Goal: Task Accomplishment & Management: Use online tool/utility

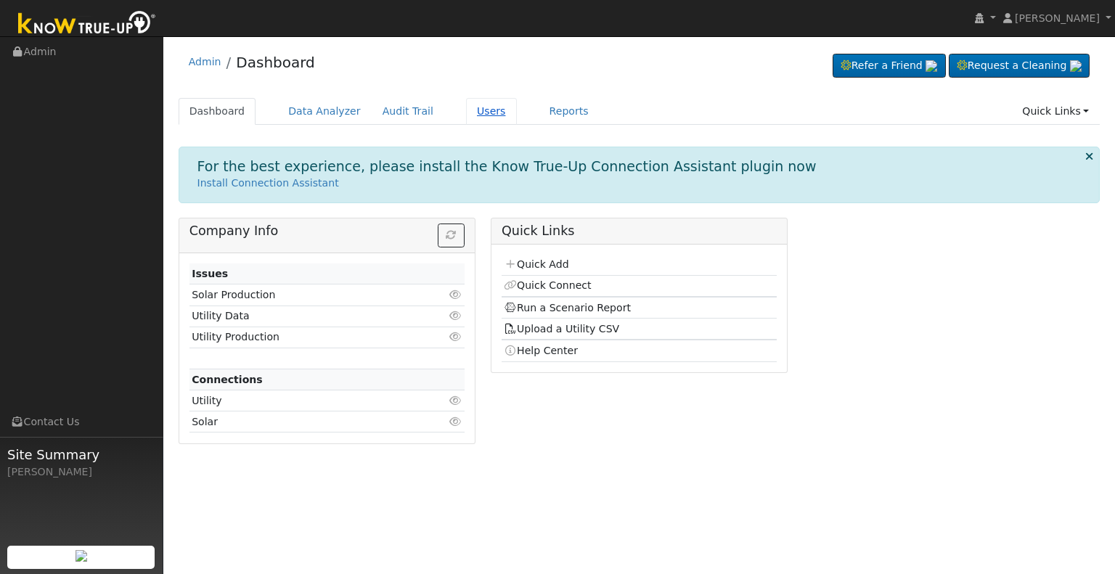
click at [466, 110] on link "Users" at bounding box center [491, 111] width 51 height 27
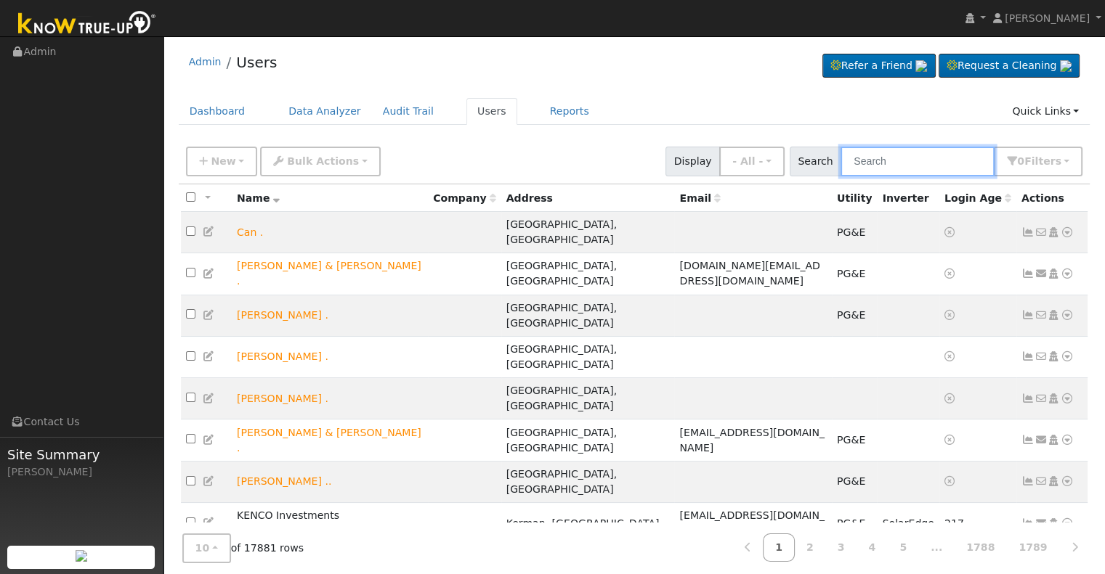
click at [900, 163] on input "text" at bounding box center [917, 162] width 154 height 30
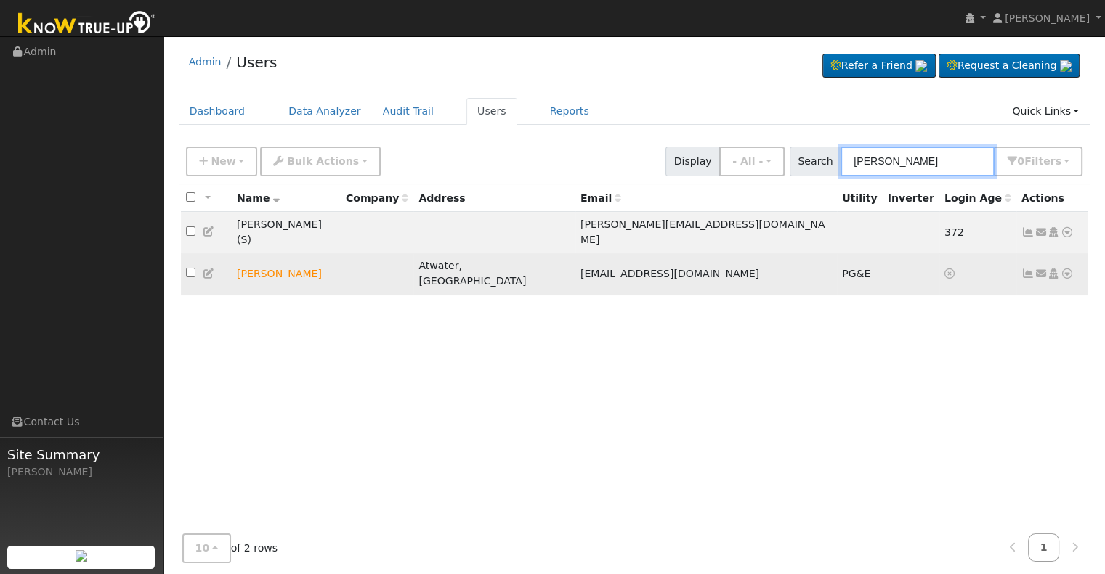
type input "armando rodr"
click at [1066, 269] on icon at bounding box center [1066, 274] width 13 height 10
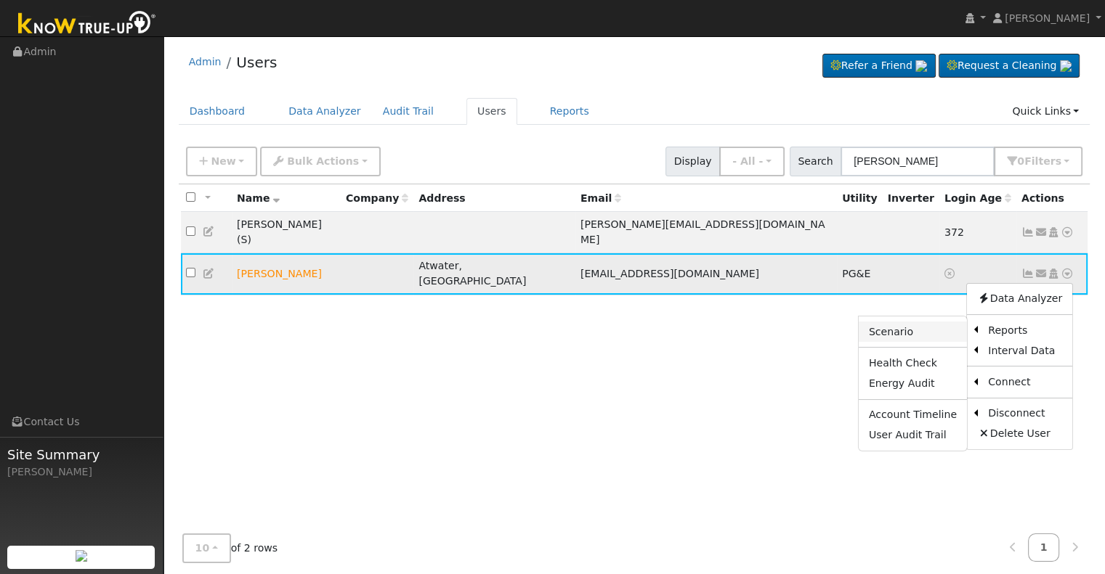
click at [927, 322] on link "Scenario" at bounding box center [912, 332] width 108 height 20
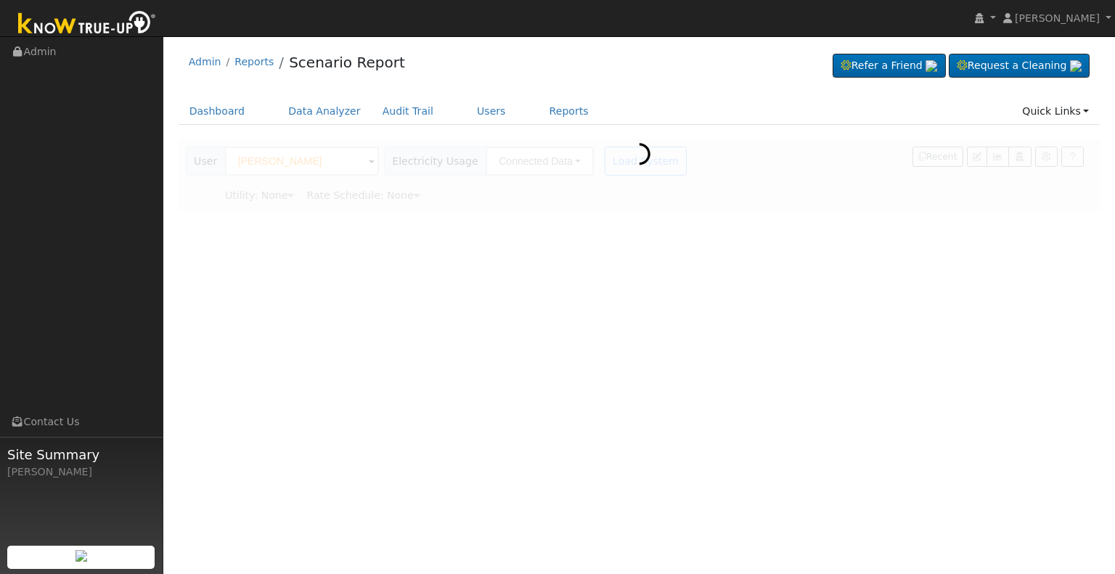
type input "Pacific Gas & Electric"
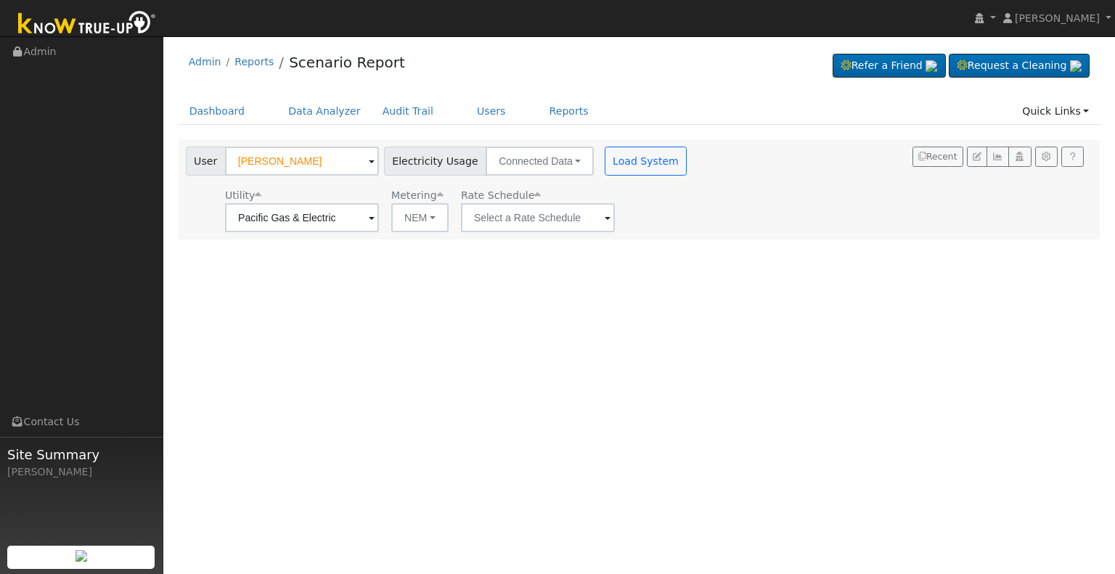
click at [605, 215] on span at bounding box center [608, 219] width 6 height 17
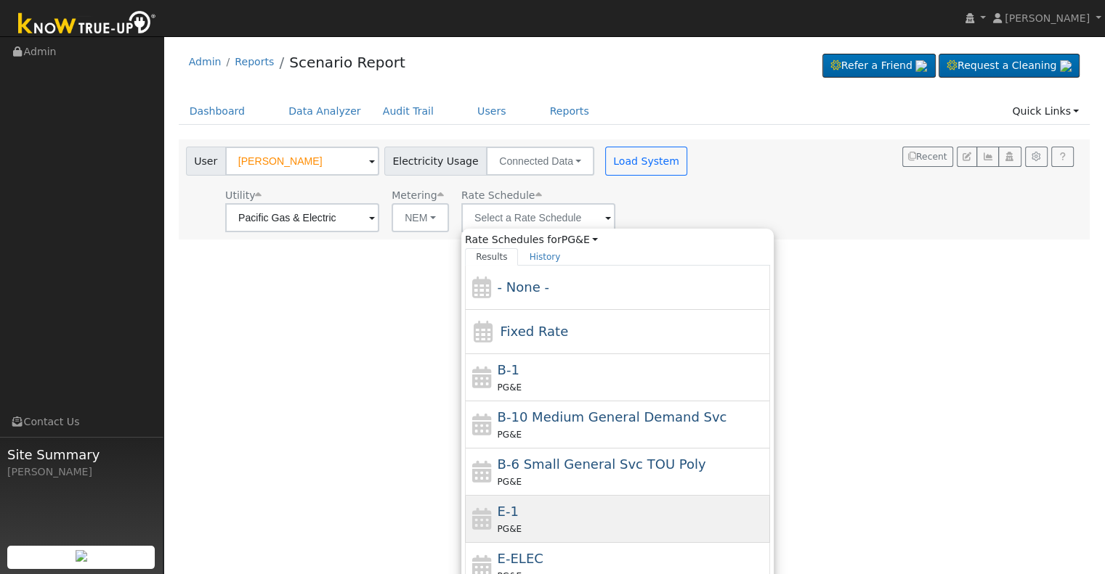
click at [532, 512] on div "E-1 PG&E" at bounding box center [631, 519] width 269 height 35
type input "E-1"
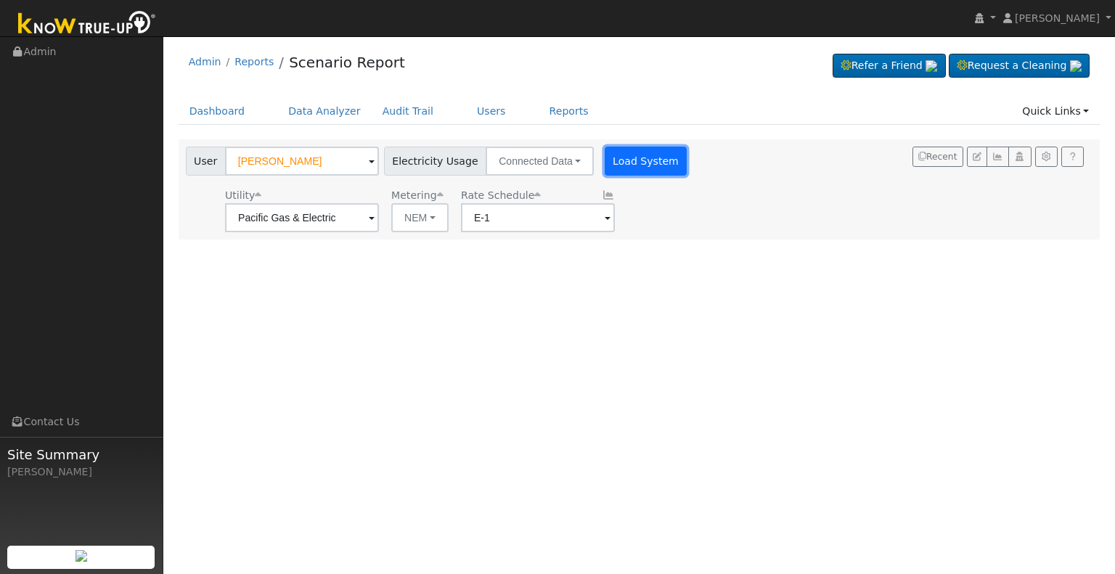
click at [633, 155] on button "Load System" at bounding box center [646, 161] width 83 height 29
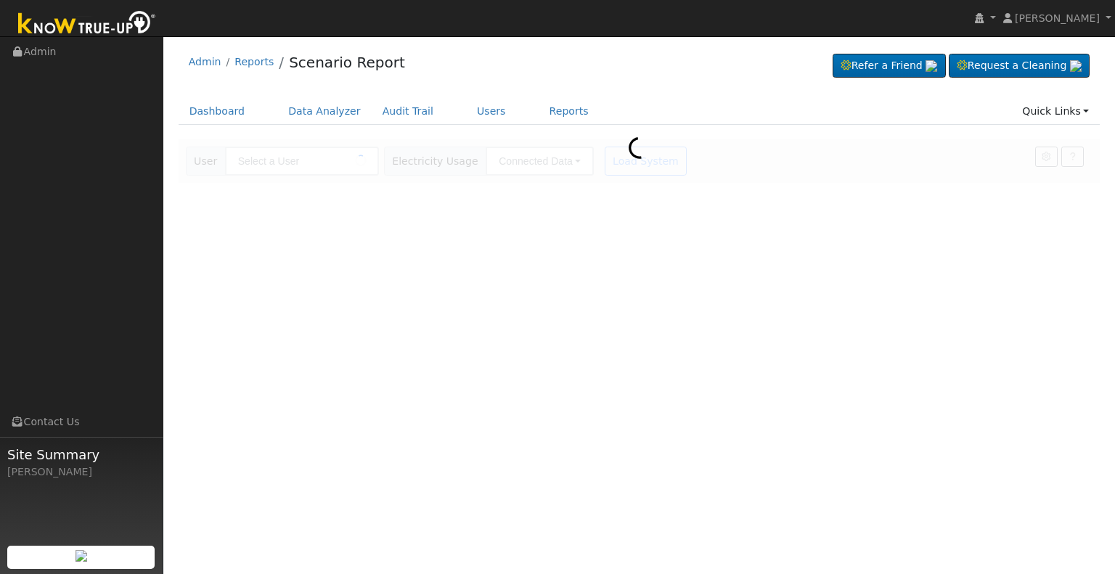
type input "[PERSON_NAME]"
